Goal: Book appointment/travel/reservation

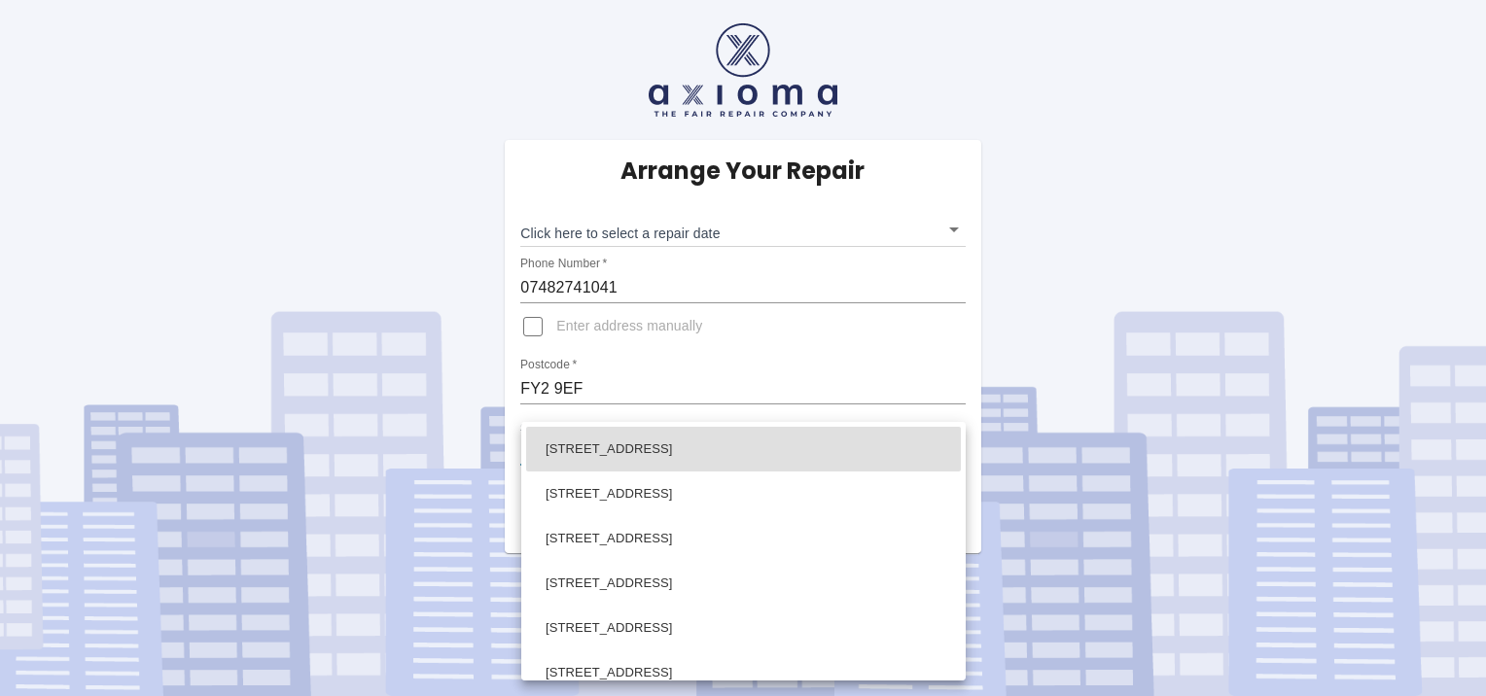
click at [953, 444] on body "Arrange Your Repair Click here to select a repair date ​ Phone Number   * 07482…" at bounding box center [743, 348] width 1486 height 696
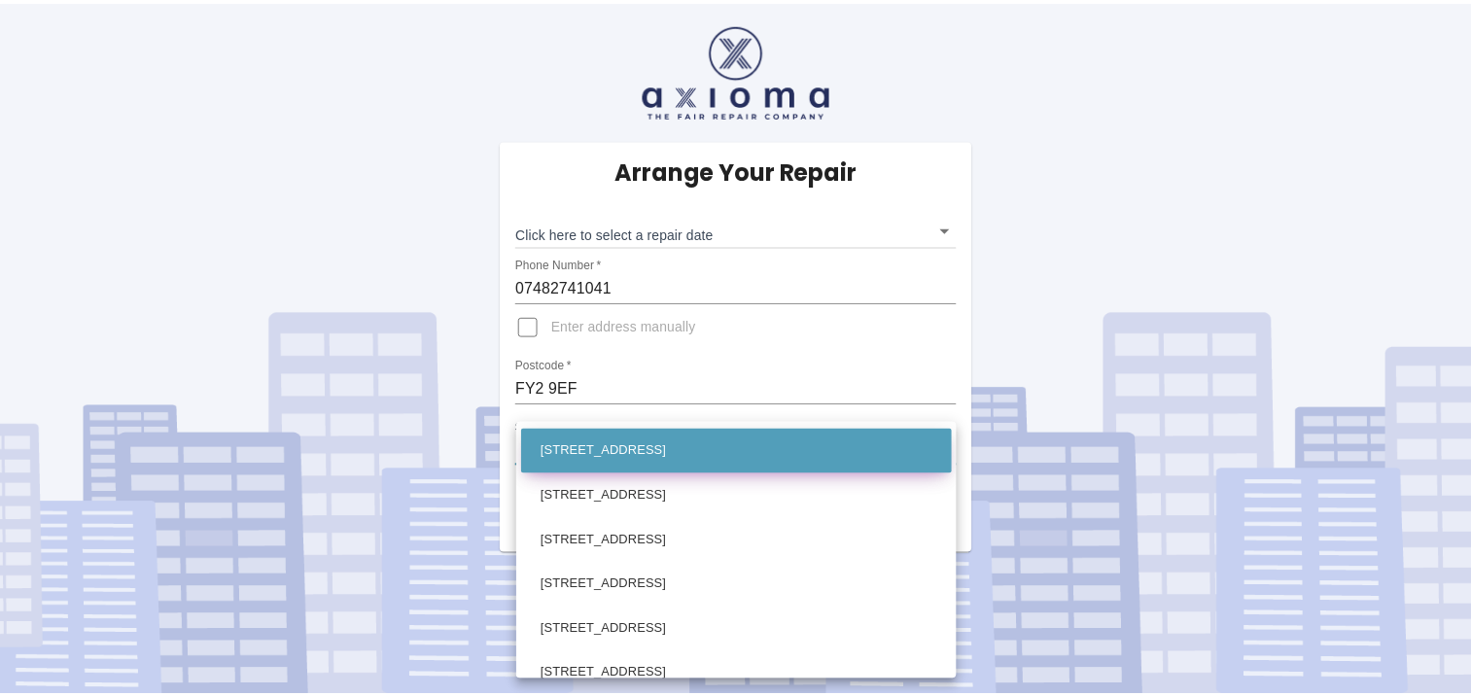
scroll to position [194, 0]
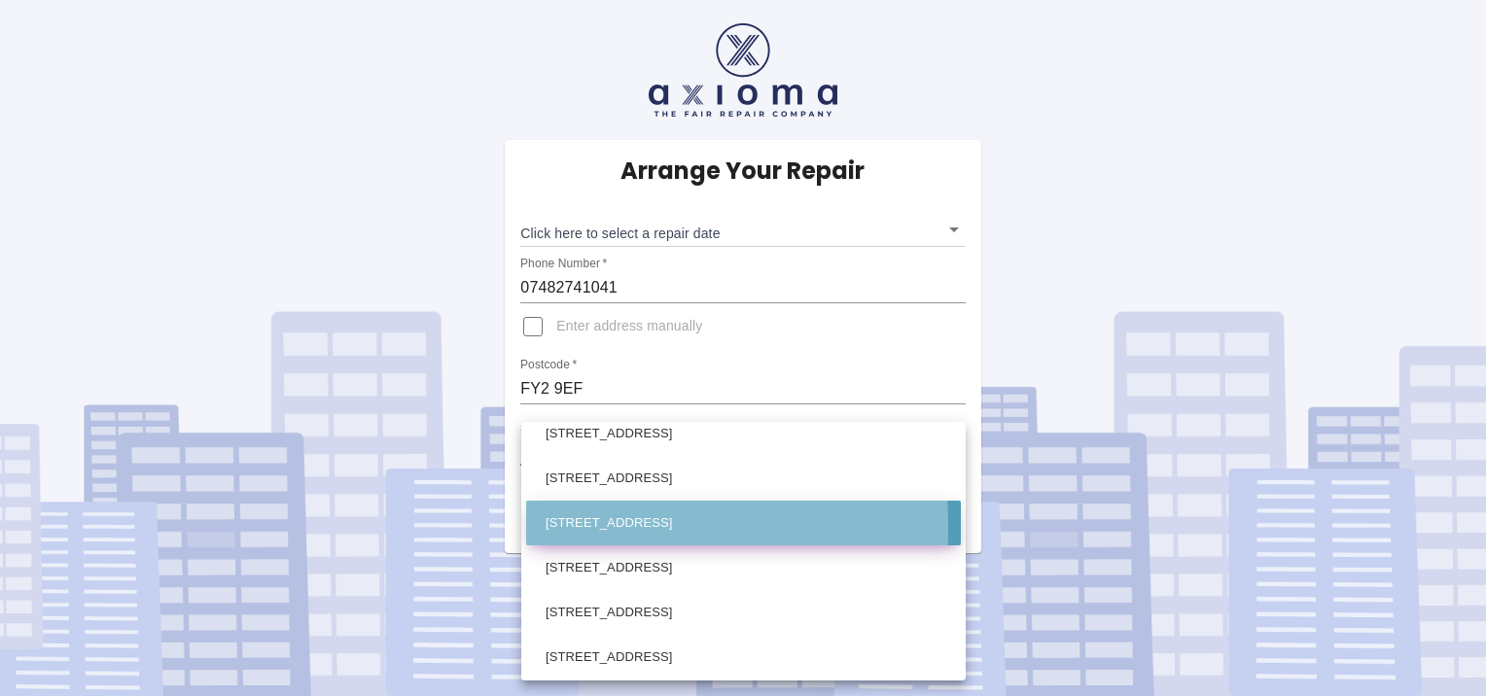
click at [559, 525] on li "9 Landseer Avenue Blackpool Lancashire" at bounding box center [743, 523] width 435 height 45
type input "9 Landseer Avenue Blackpool Lancashire"
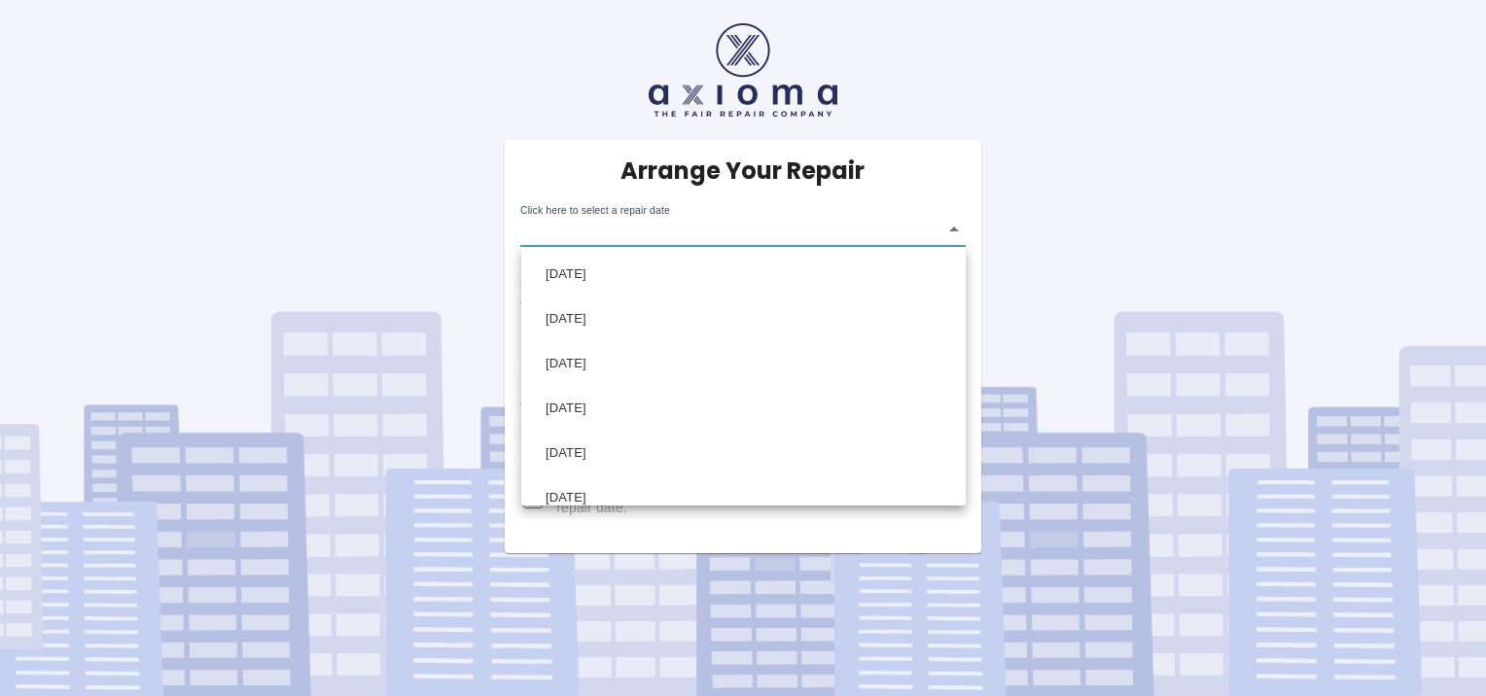
click at [953, 228] on body "Arrange Your Repair Click here to select a repair date ​ Phone Number   * 07482…" at bounding box center [743, 348] width 1486 height 696
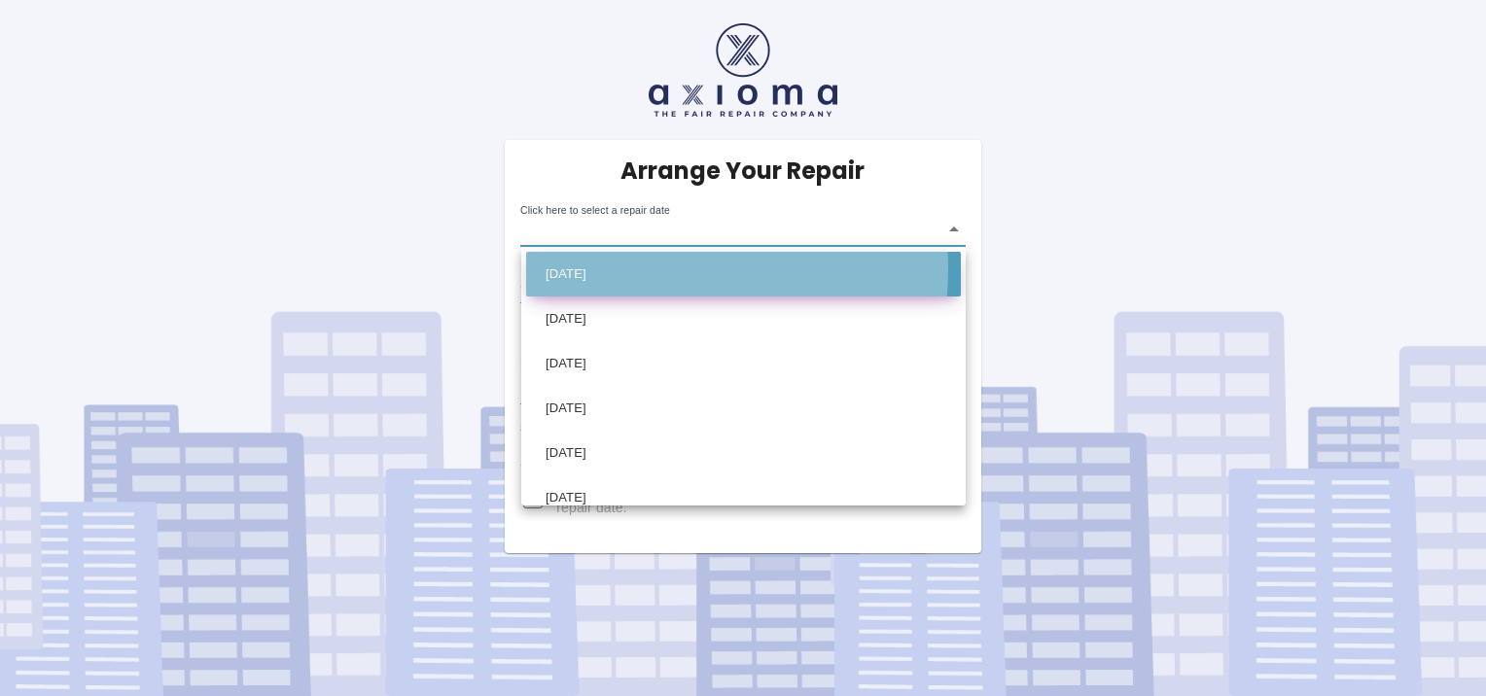
click at [595, 268] on li "[DATE]" at bounding box center [743, 274] width 435 height 45
type input "2025-10-20T00:00:00.000Z"
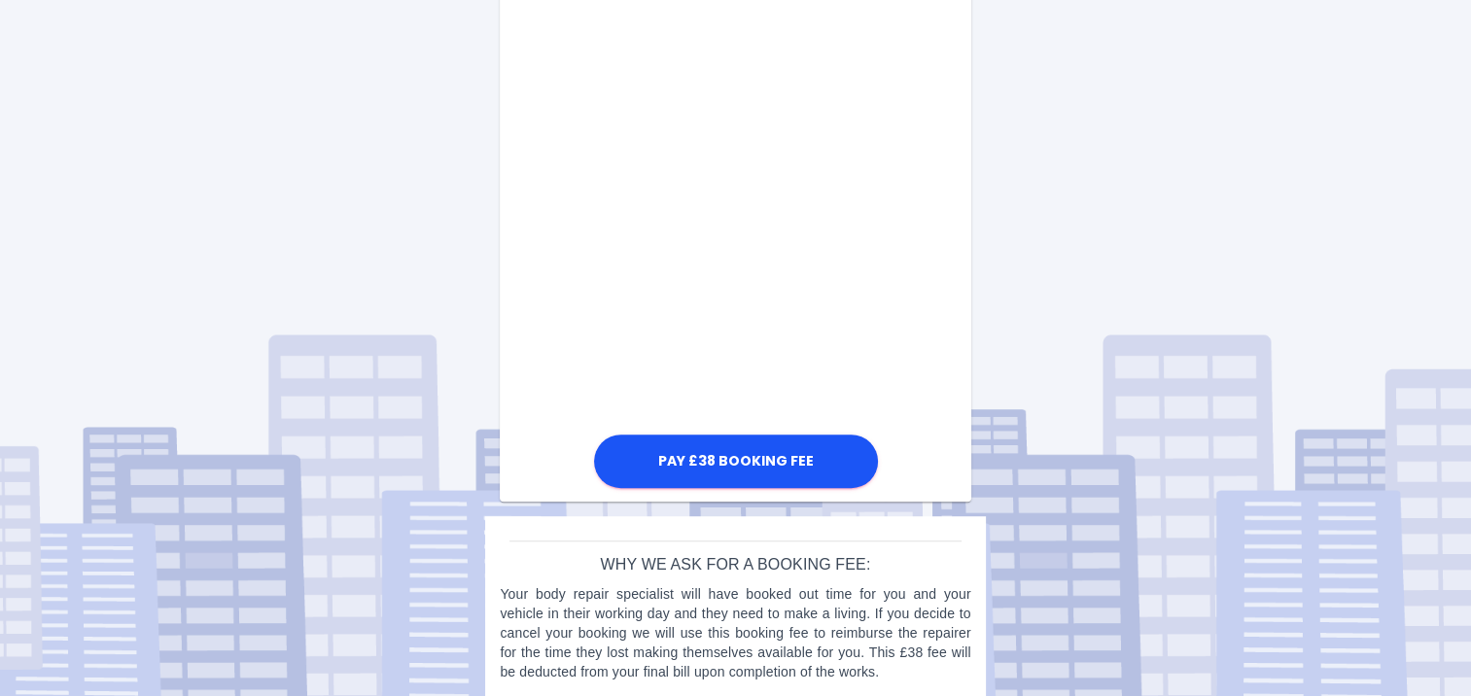
scroll to position [1112, 0]
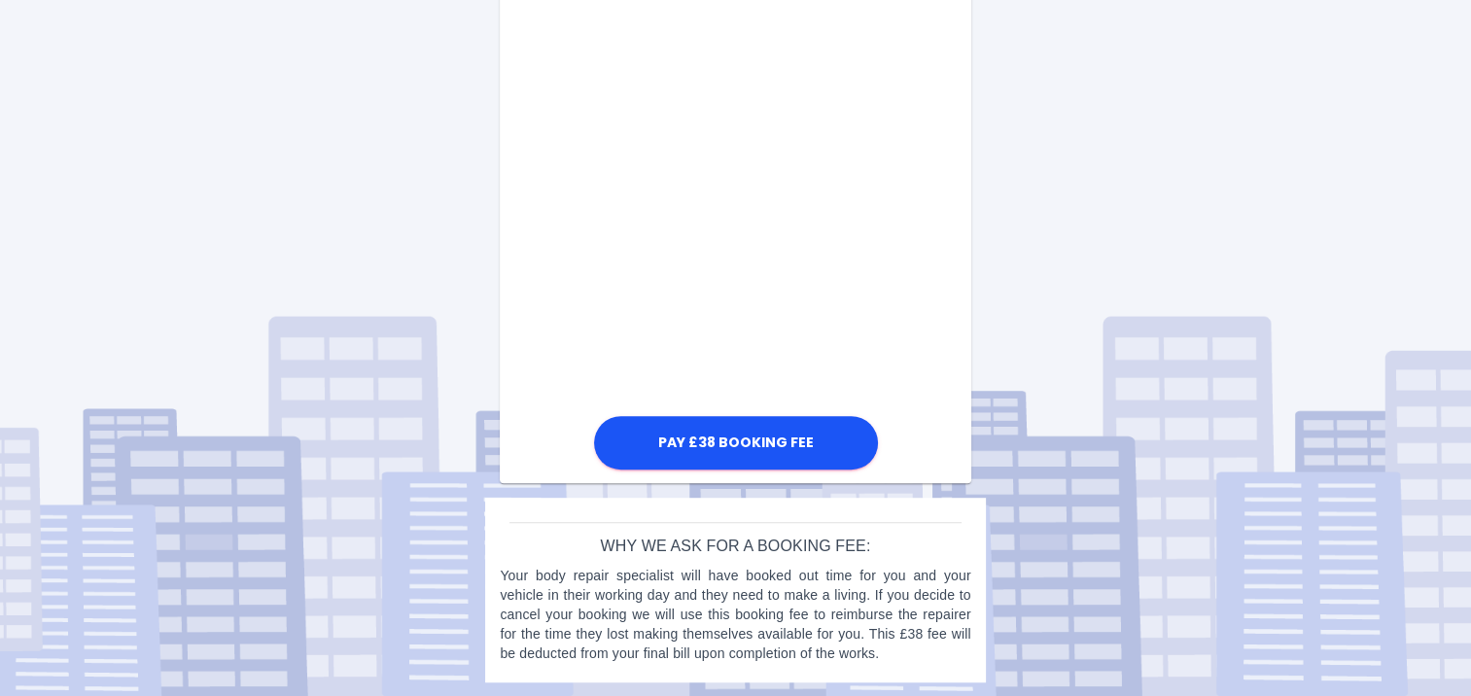
drag, startPoint x: 914, startPoint y: 245, endPoint x: 879, endPoint y: 307, distance: 71.4
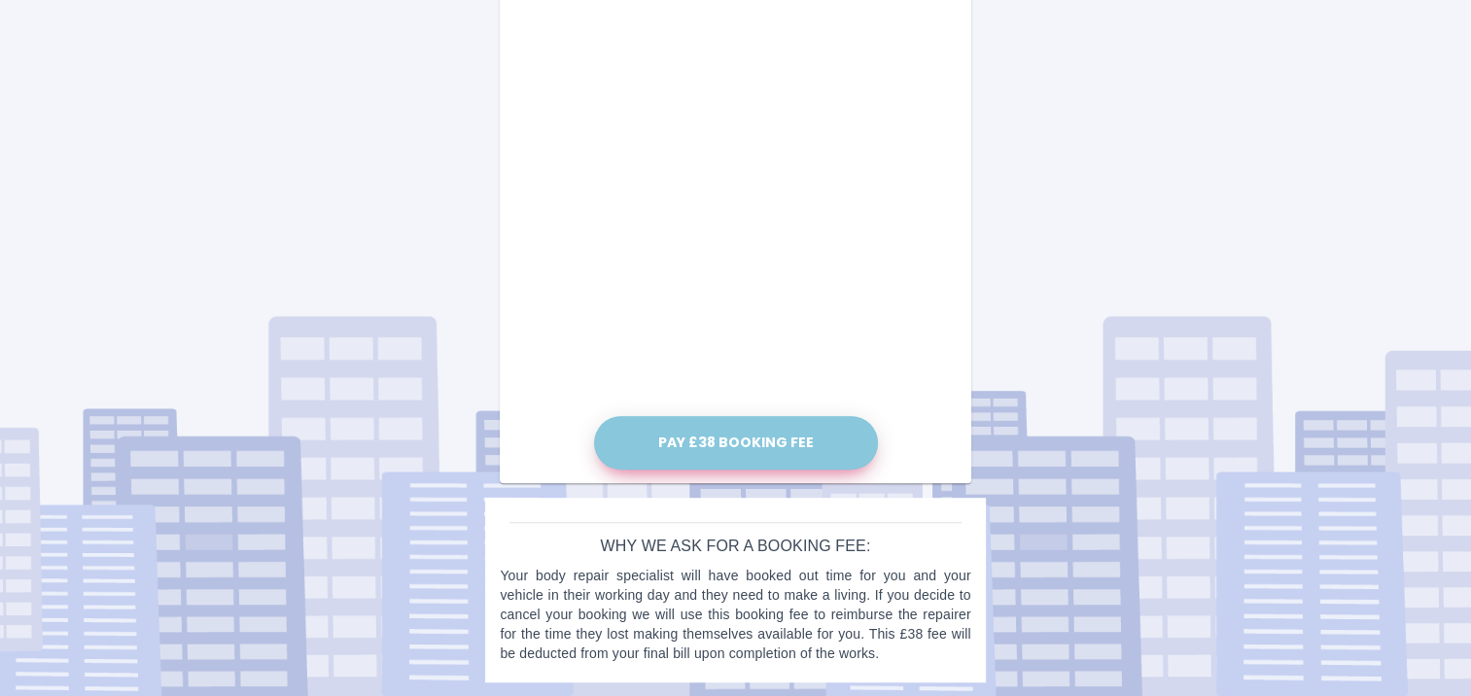
click at [724, 436] on button "Pay £38 Booking Fee" at bounding box center [736, 442] width 284 height 53
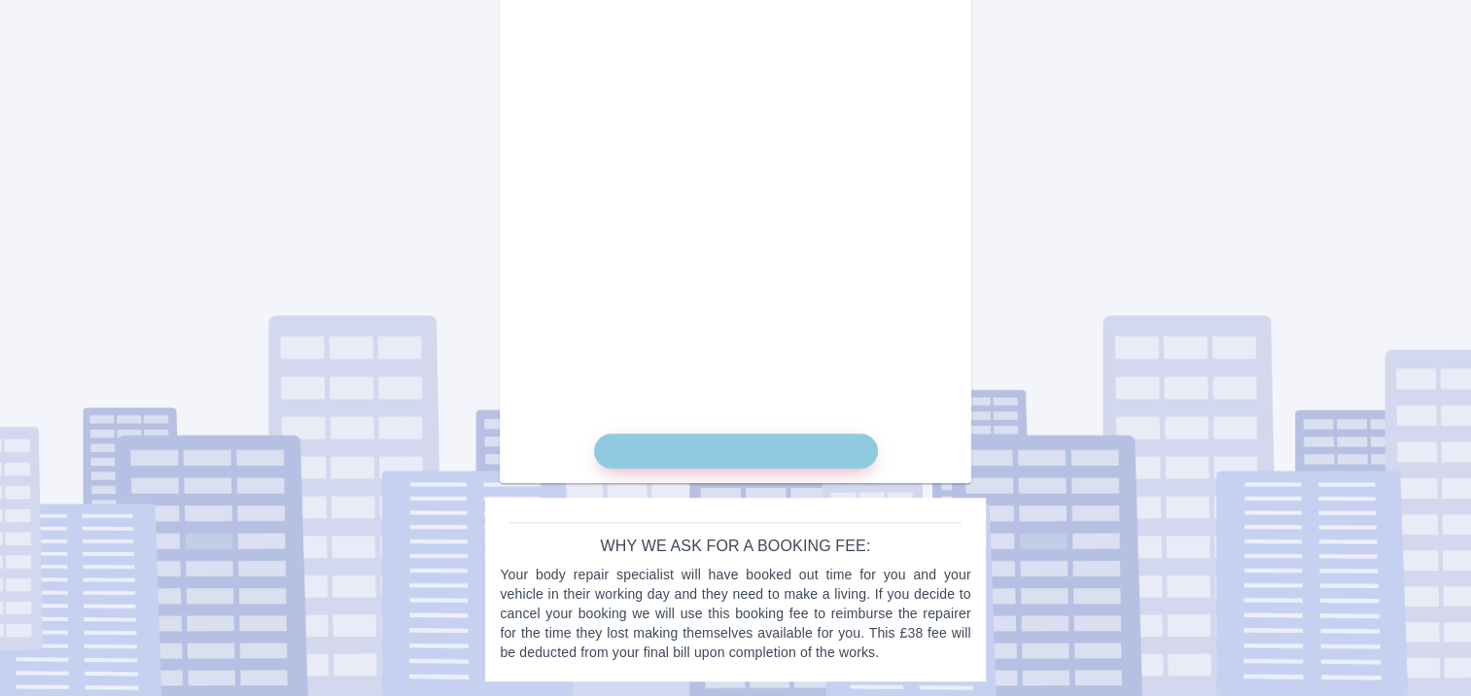
scroll to position [1093, 0]
